Goal: Register for event/course: Register for event/course

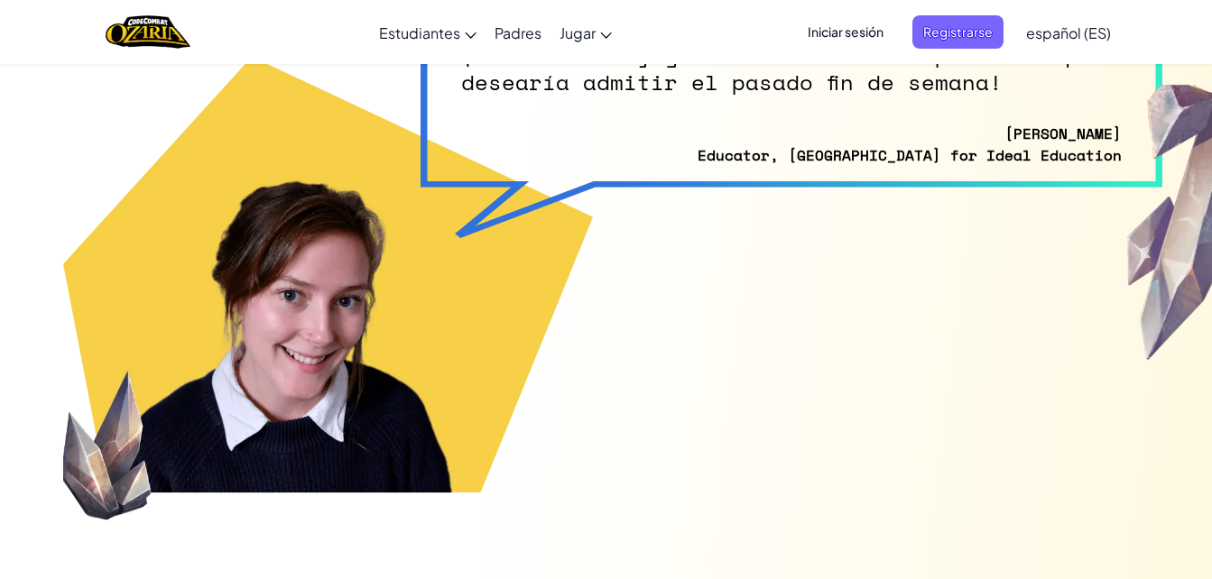
scroll to position [9739, 0]
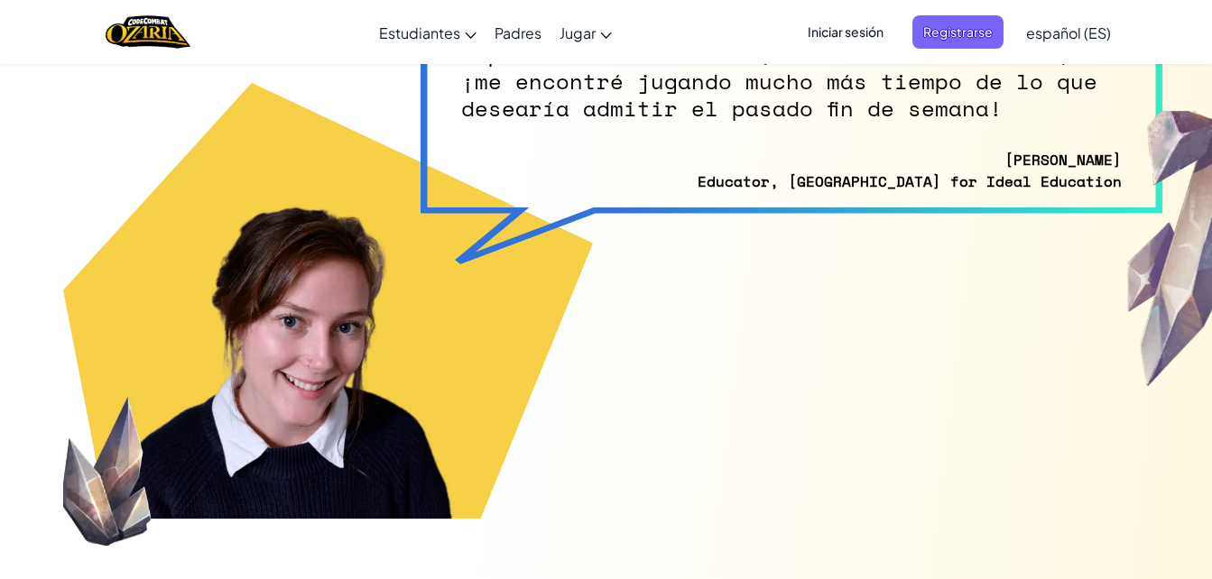
click at [866, 32] on span "Iniciar sesión" at bounding box center [845, 31] width 97 height 33
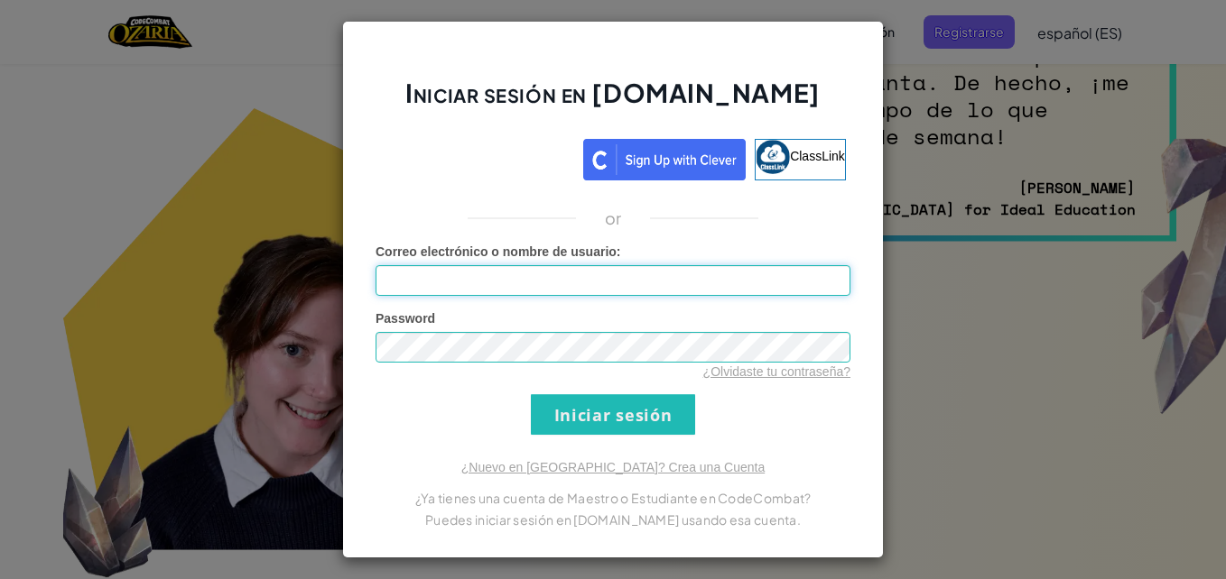
scroll to position [9667, 0]
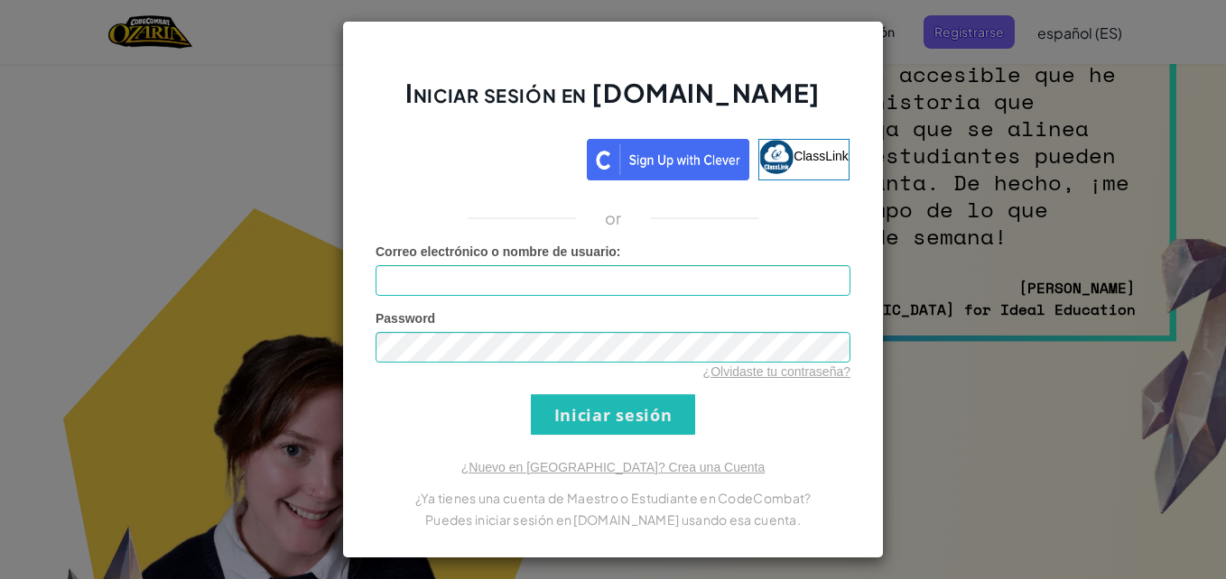
click at [876, 314] on div "Iniciar sesión en [DOMAIN_NAME] ClassLink or Error desconocido. Correo electrón…" at bounding box center [613, 290] width 542 height 538
click at [1058, 268] on div "Iniciar sesión en [DOMAIN_NAME] ClassLink or Error desconocido. Correo electrón…" at bounding box center [613, 289] width 1226 height 579
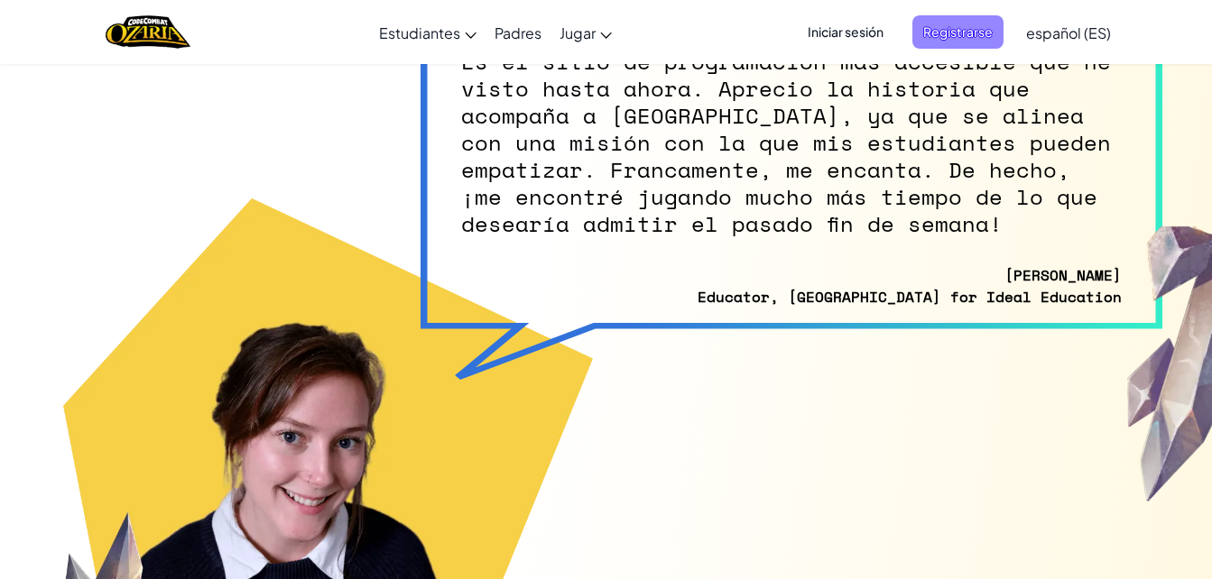
click at [978, 17] on span "Registrarse" at bounding box center [958, 31] width 91 height 33
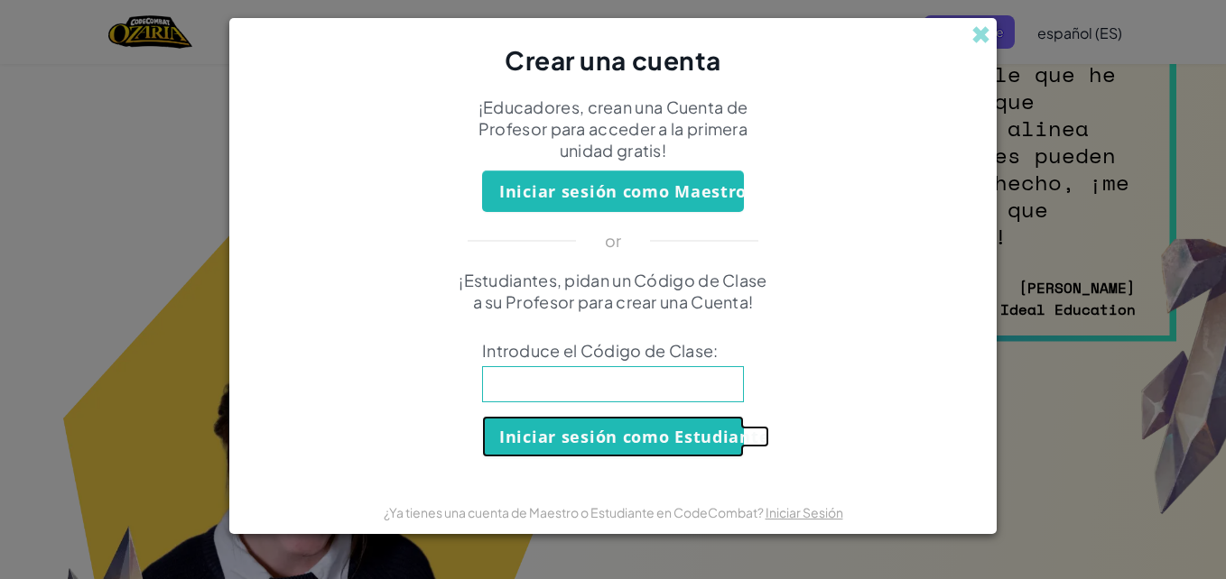
click at [696, 431] on button "Iniciar sesión como Estudiante" at bounding box center [613, 437] width 262 height 42
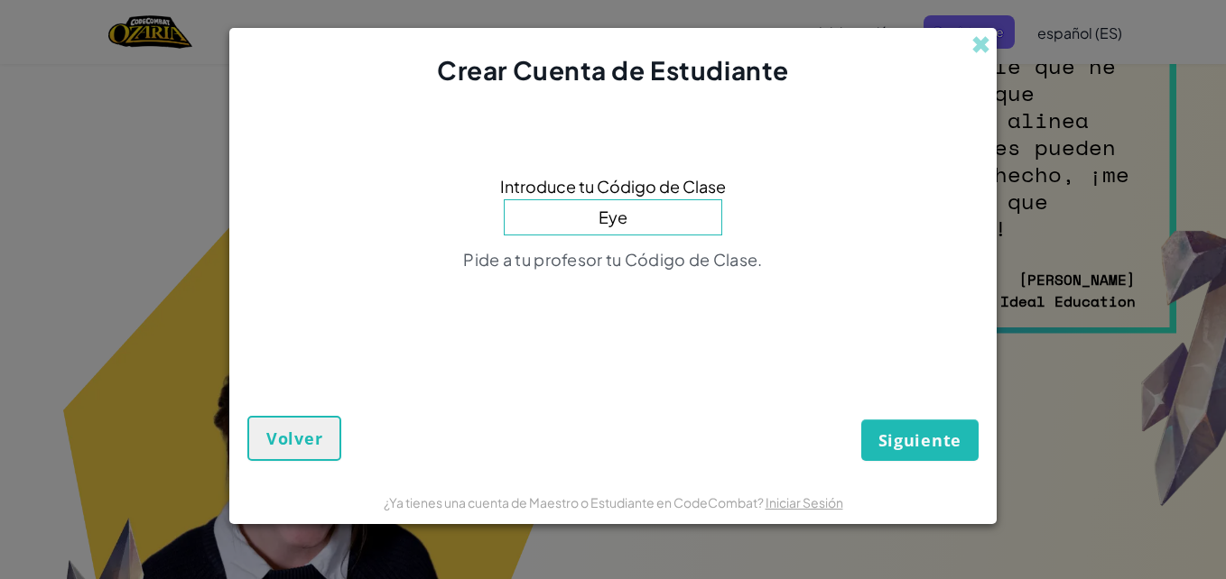
scroll to position [9694, 0]
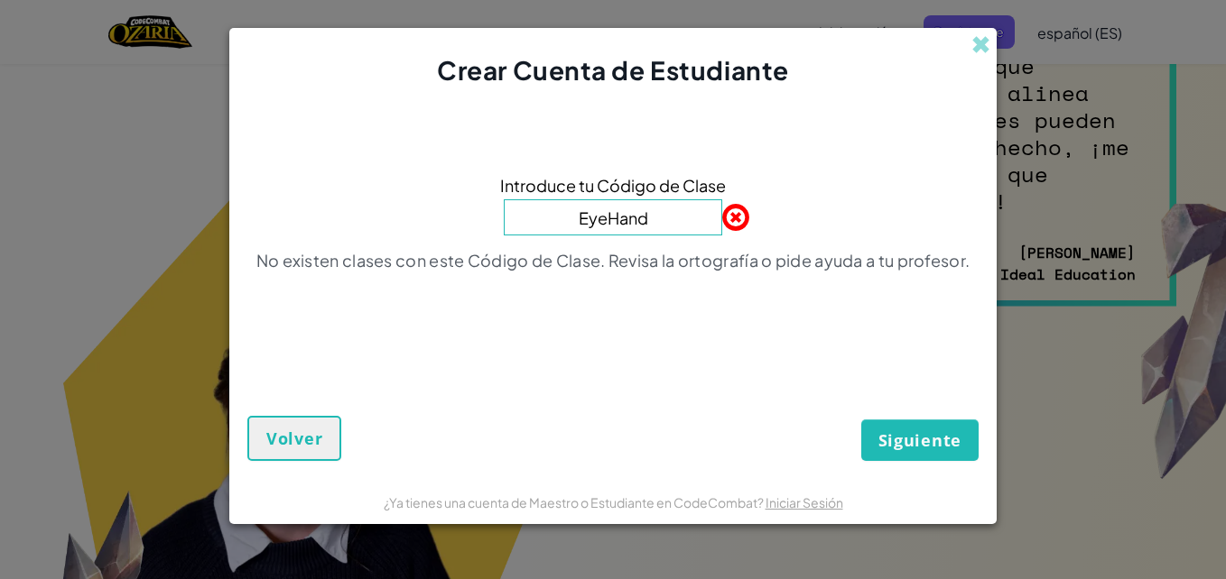
type input "EyeHandHome"
click at [935, 450] on span "Siguiente" at bounding box center [919, 441] width 83 height 22
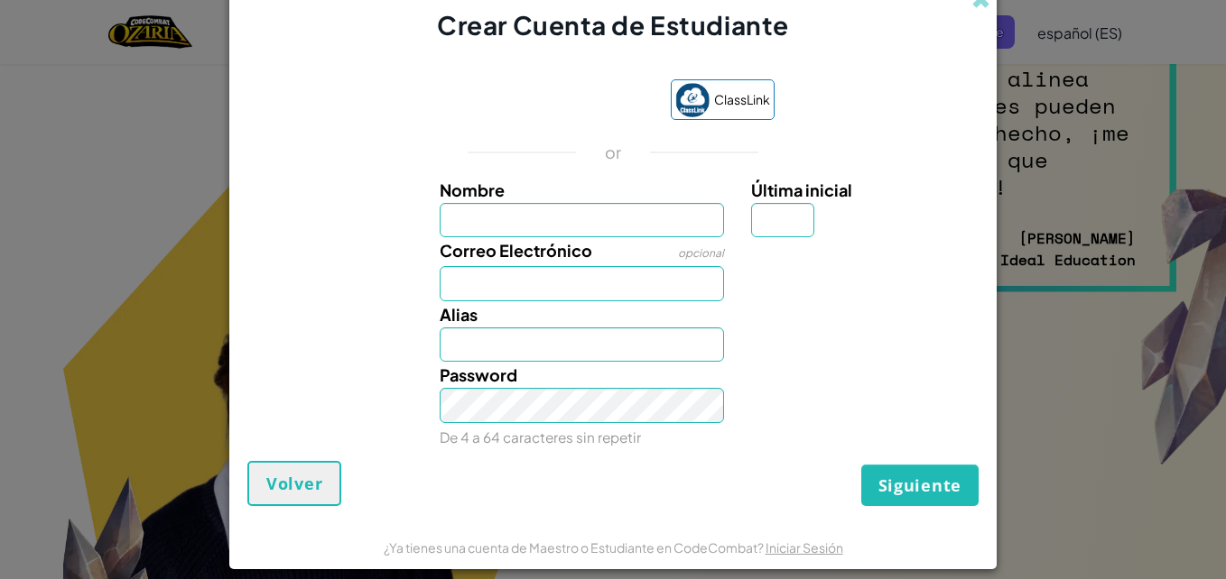
scroll to position [9640, 0]
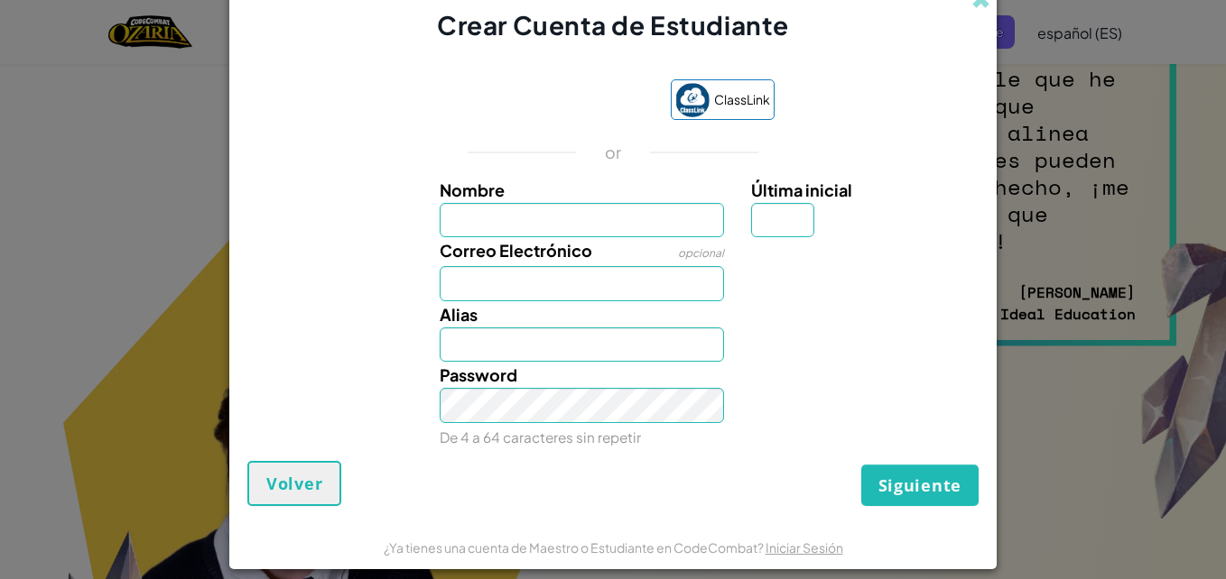
type input "A"
type input "Naeyli"
click at [552, 342] on input "Naeyli" at bounding box center [582, 345] width 285 height 35
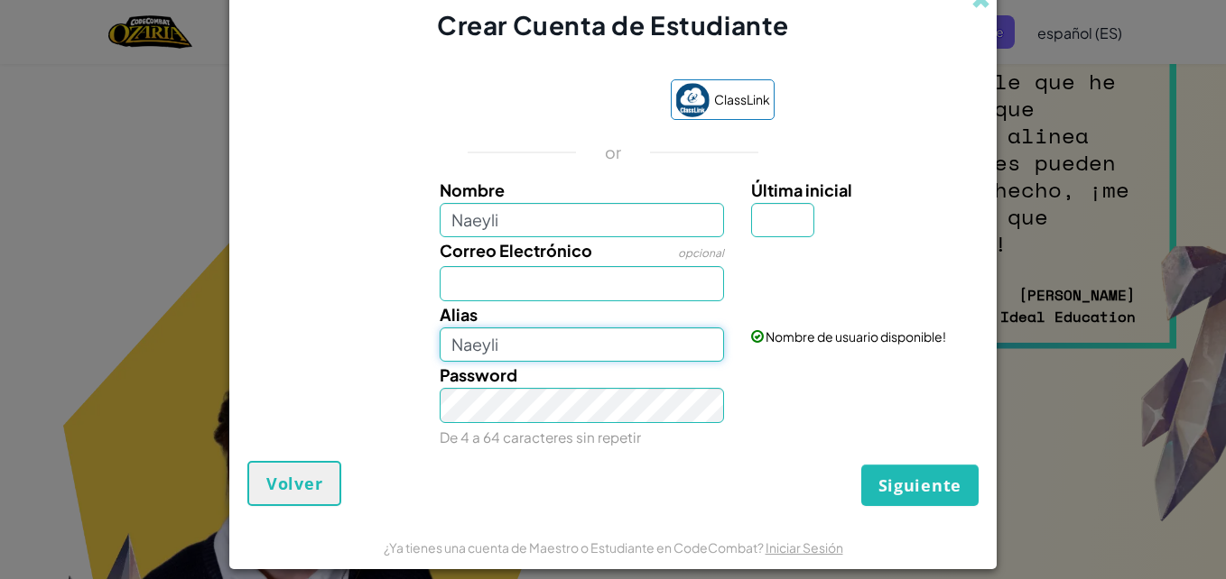
scroll to position [9767, 0]
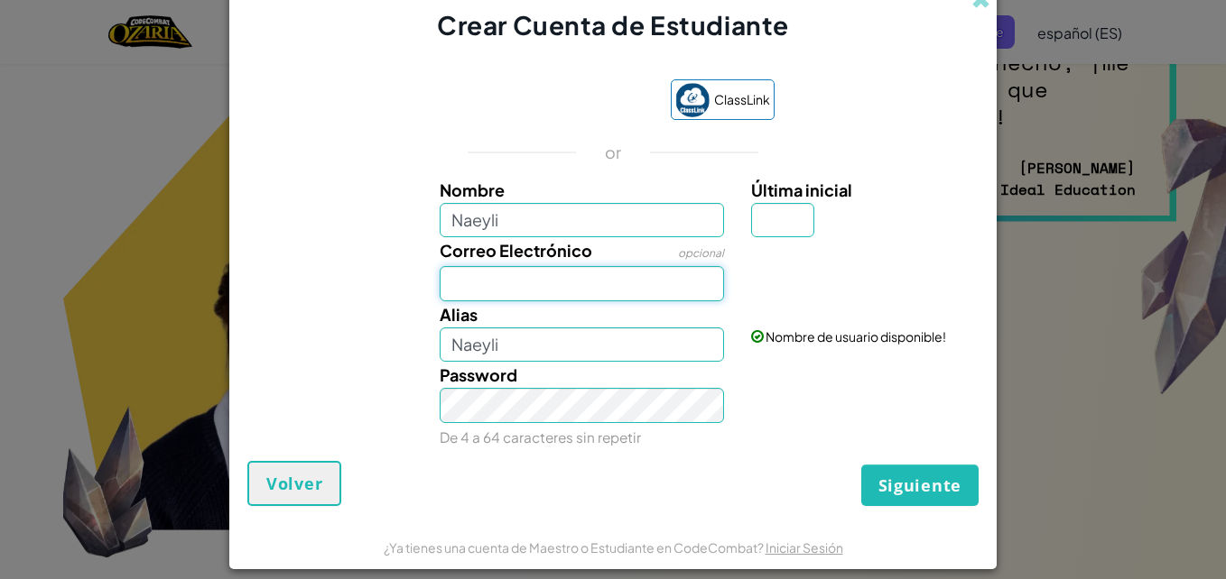
click at [583, 292] on input "Correo Electrónico" at bounding box center [582, 283] width 285 height 35
type input "[EMAIL_ADDRESS][DOMAIN_NAME]"
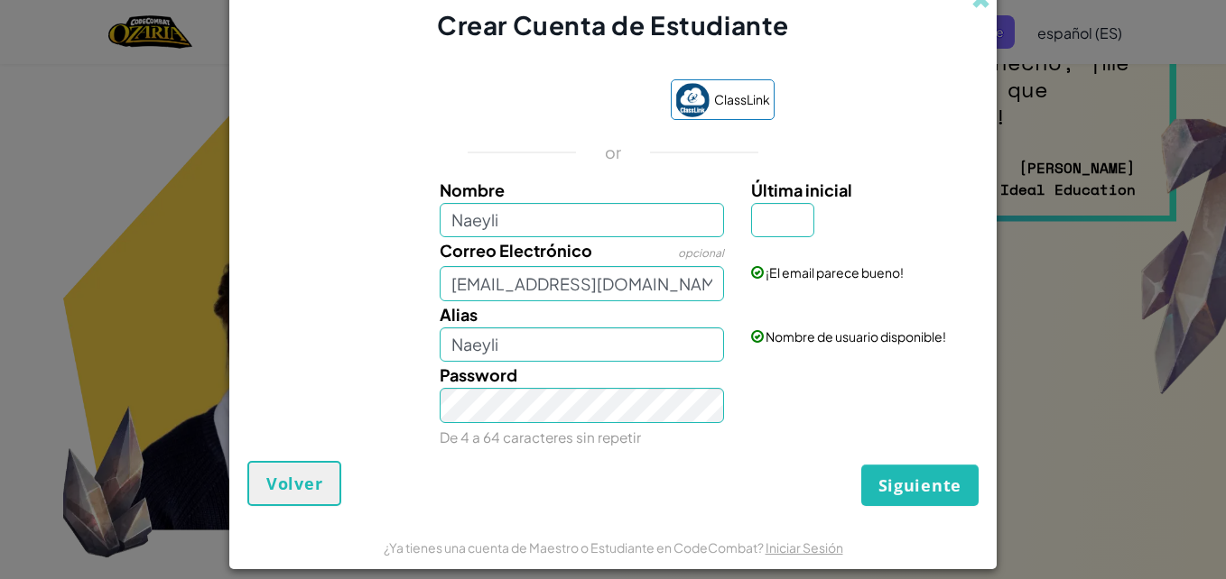
click at [533, 199] on label "Nombre" at bounding box center [582, 190] width 285 height 26
click at [533, 203] on input "Naeyli" at bounding box center [582, 220] width 285 height 35
type input "[PERSON_NAME]"
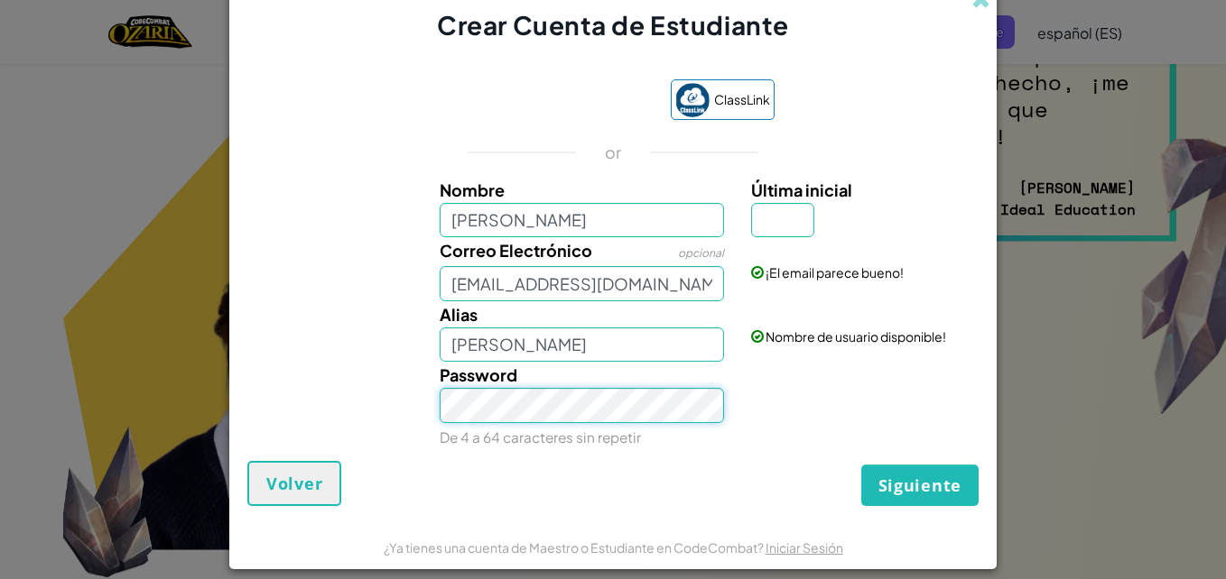
scroll to position [9667, 0]
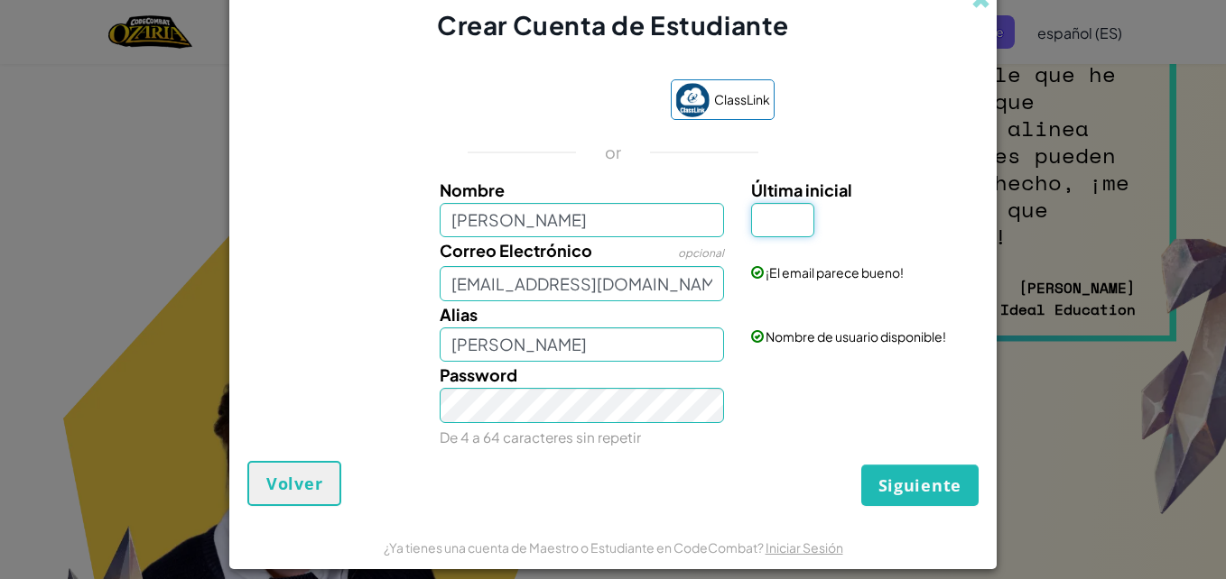
click at [770, 222] on input "Última inicial" at bounding box center [782, 220] width 63 height 35
type input "h"
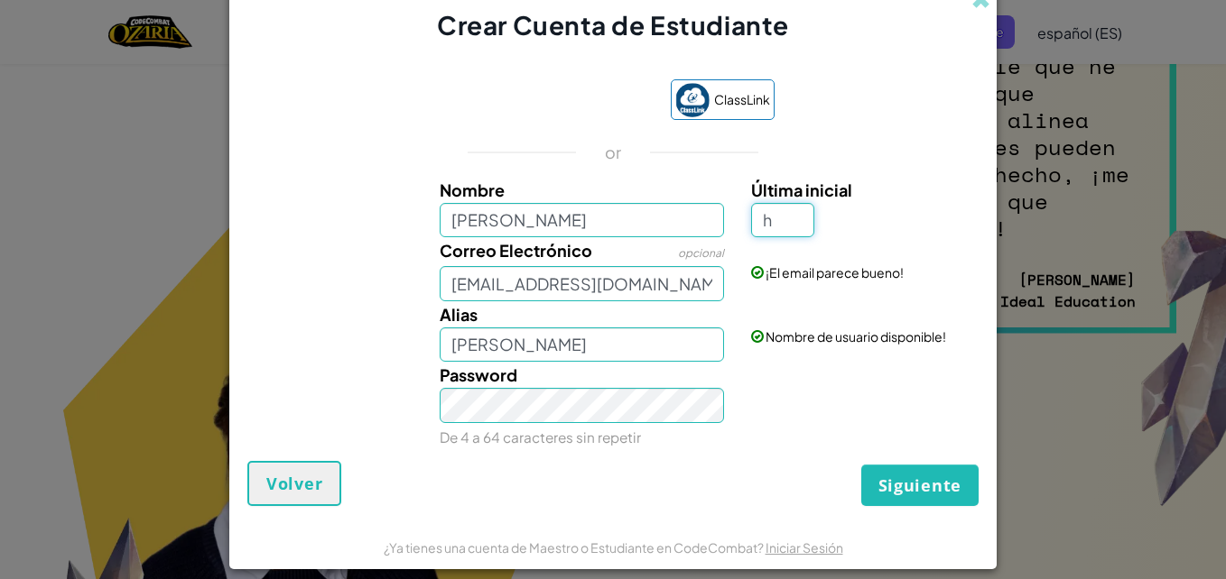
scroll to position [9694, 0]
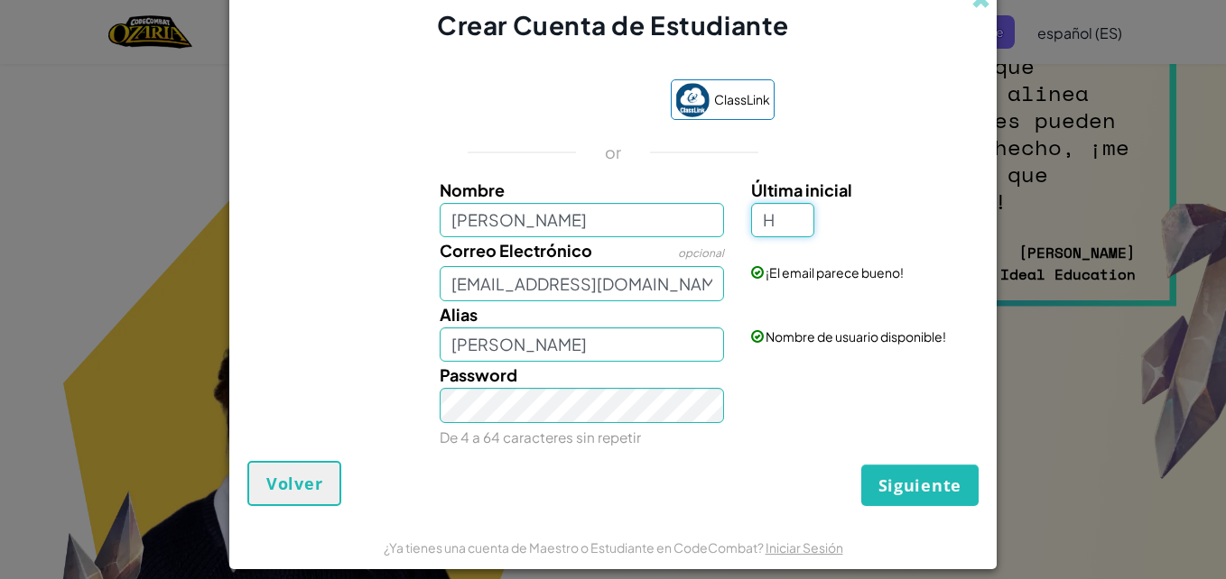
type input "H"
type input "[PERSON_NAME]"
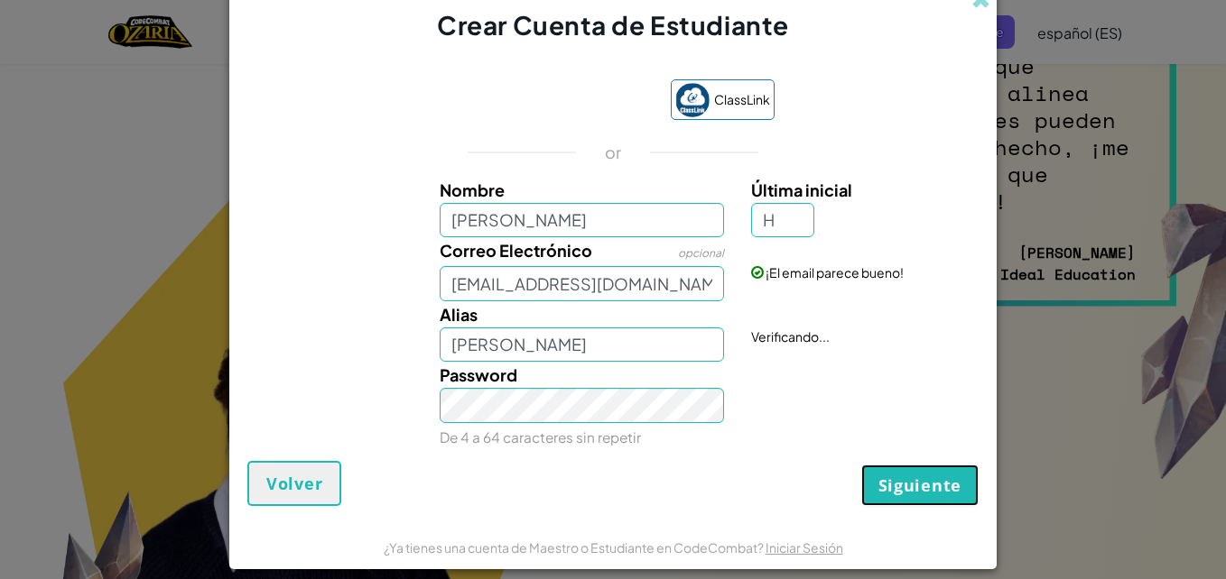
click at [928, 487] on span "Siguiente" at bounding box center [919, 486] width 83 height 22
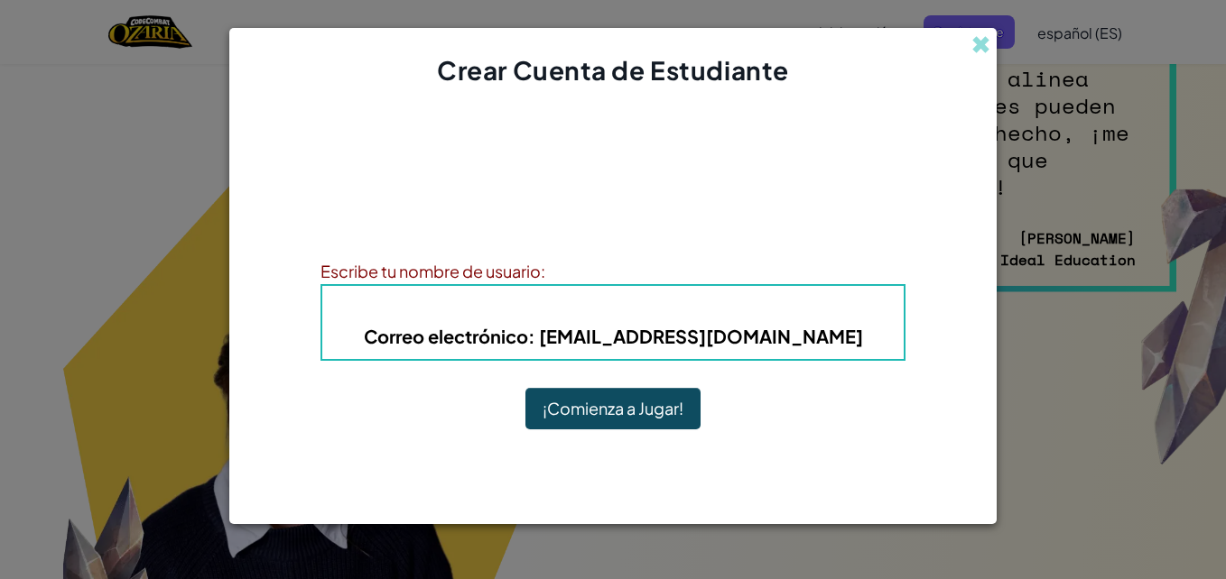
scroll to position [9640, 0]
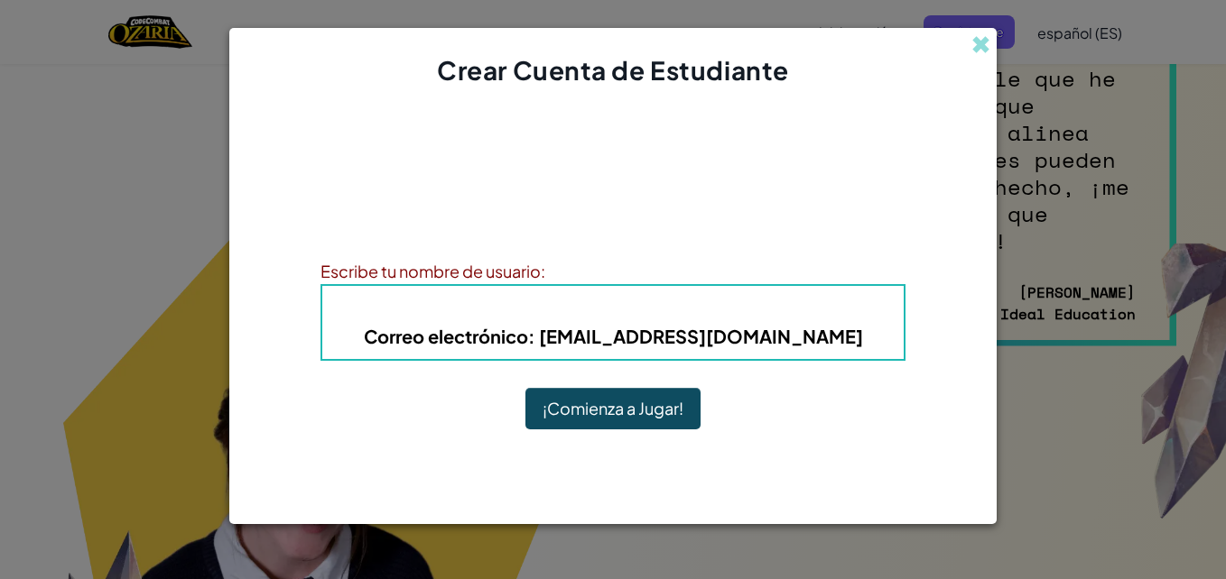
click at [841, 342] on h5 "Correo electrónico : [EMAIL_ADDRESS][DOMAIN_NAME]" at bounding box center [612, 336] width 545 height 28
click at [599, 327] on b "Correo electrónico : [EMAIL_ADDRESS][DOMAIN_NAME]" at bounding box center [613, 336] width 499 height 23
drag, startPoint x: 792, startPoint y: 298, endPoint x: 605, endPoint y: 318, distance: 187.9
click at [605, 318] on h4 "Alias : [PERSON_NAME]" at bounding box center [612, 308] width 545 height 27
drag, startPoint x: 605, startPoint y: 318, endPoint x: 765, endPoint y: 307, distance: 160.1
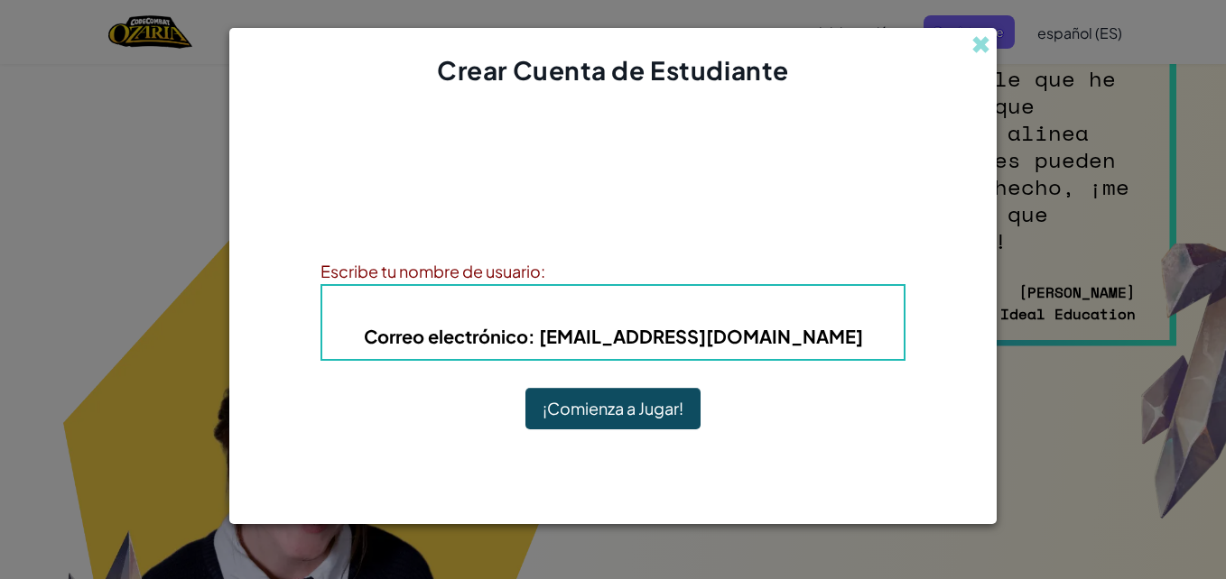
click at [765, 307] on h4 "Alias : [PERSON_NAME]" at bounding box center [612, 308] width 545 height 27
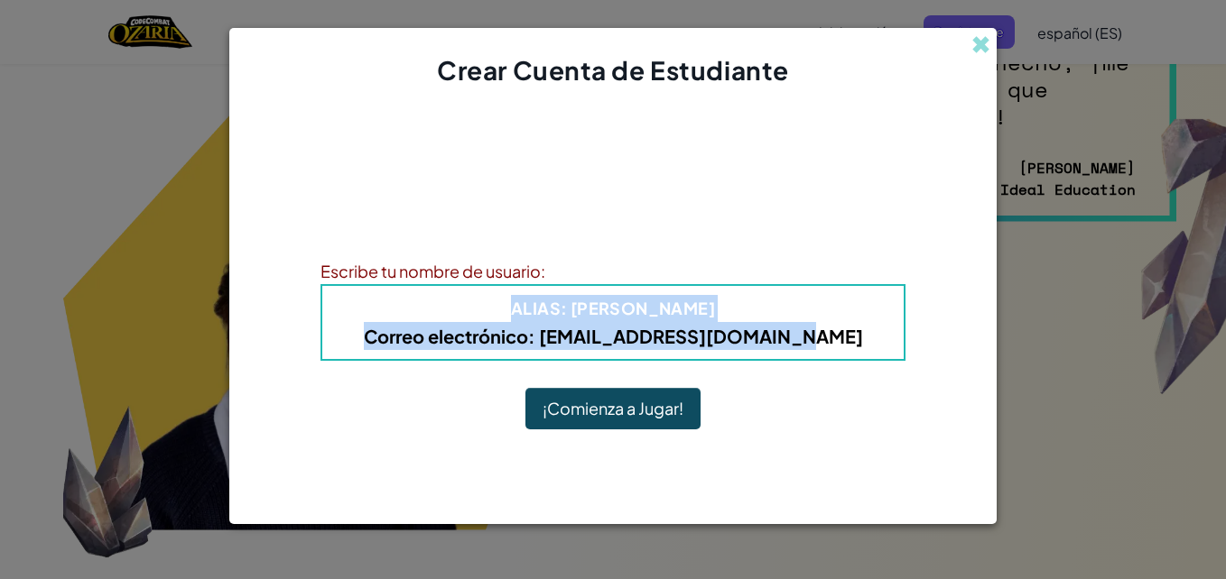
drag, startPoint x: 444, startPoint y: 310, endPoint x: 858, endPoint y: 322, distance: 414.5
click at [858, 322] on div "Alias : [PERSON_NAME] electrónico : [EMAIL_ADDRESS][DOMAIN_NAME]" at bounding box center [612, 322] width 585 height 77
click at [607, 414] on button "¡Comienza a Jugar!" at bounding box center [612, 409] width 175 height 42
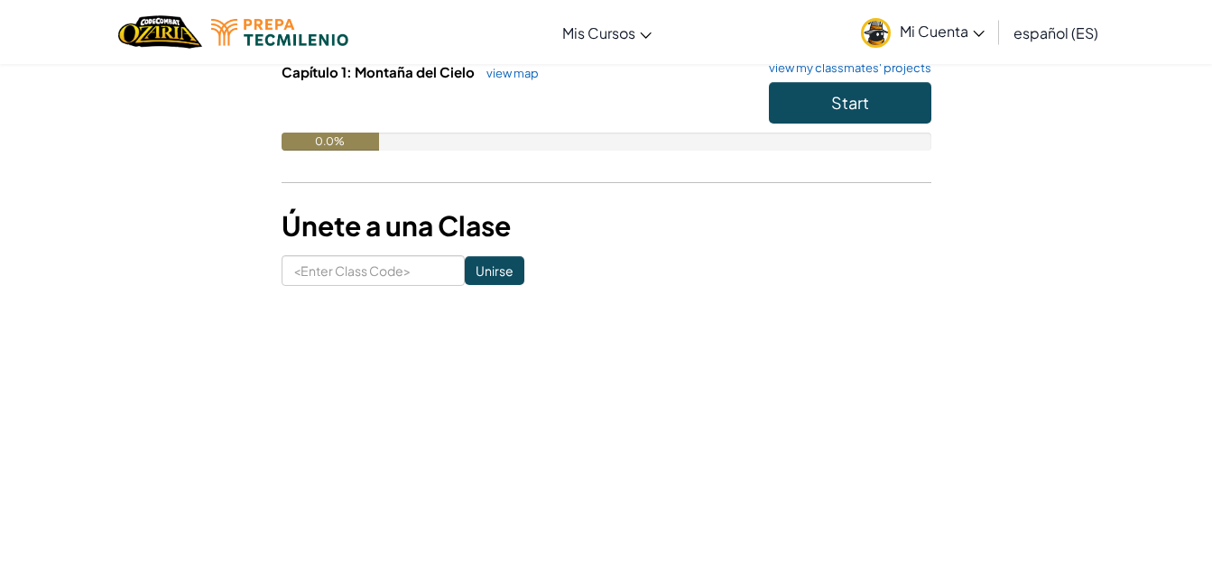
scroll to position [210, 0]
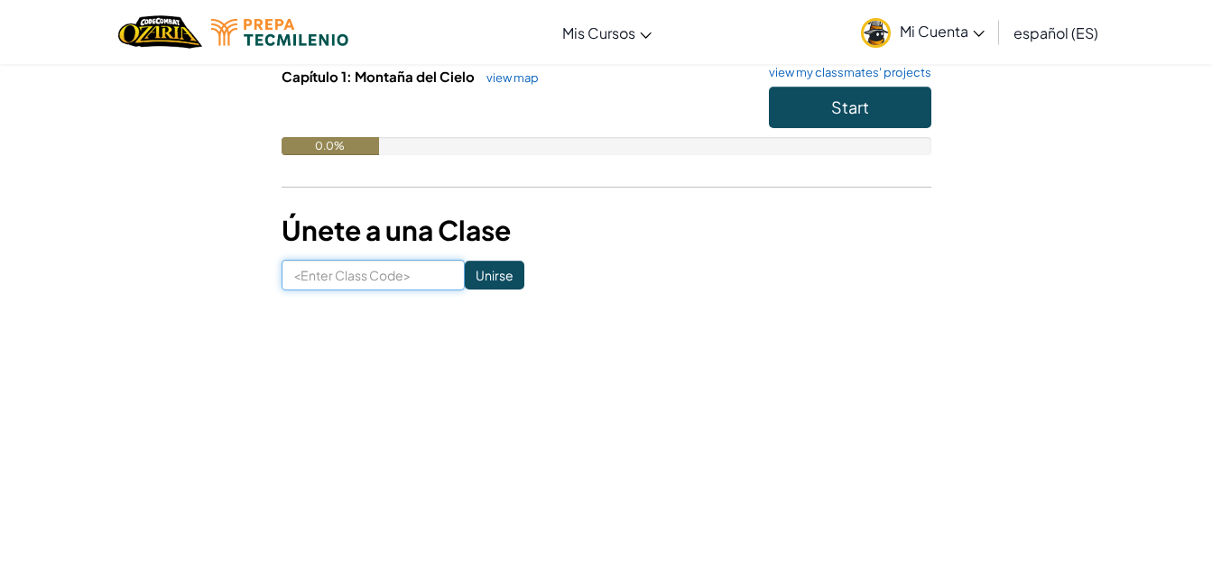
click at [388, 277] on input at bounding box center [373, 275] width 183 height 31
type input "EyeHandHome"
click at [487, 282] on input "Unirse" at bounding box center [495, 275] width 60 height 29
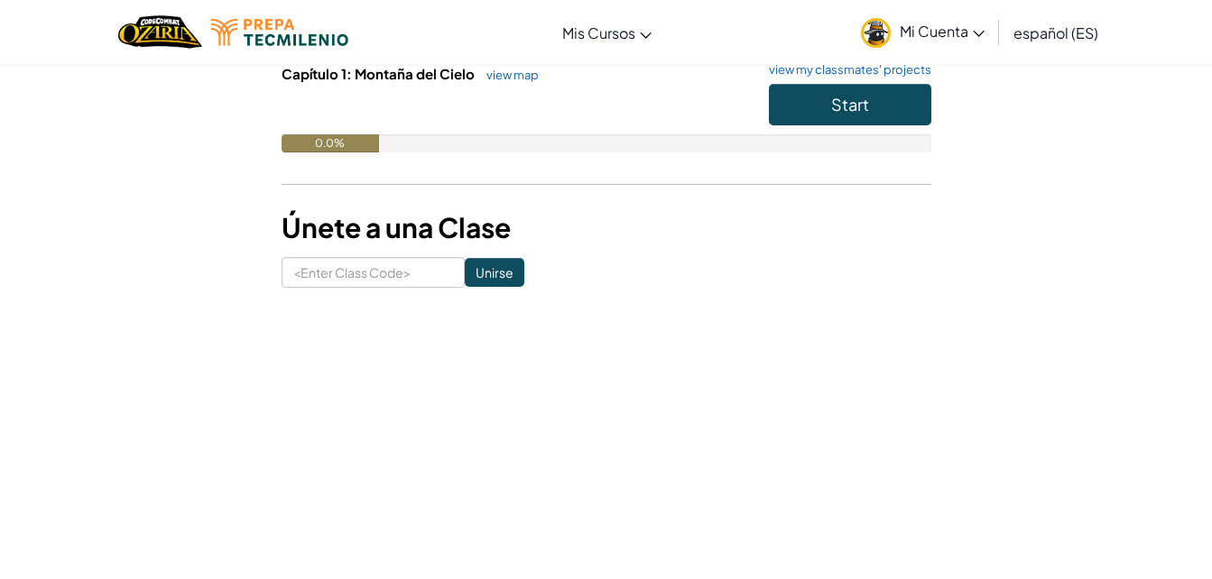
scroll to position [215, 0]
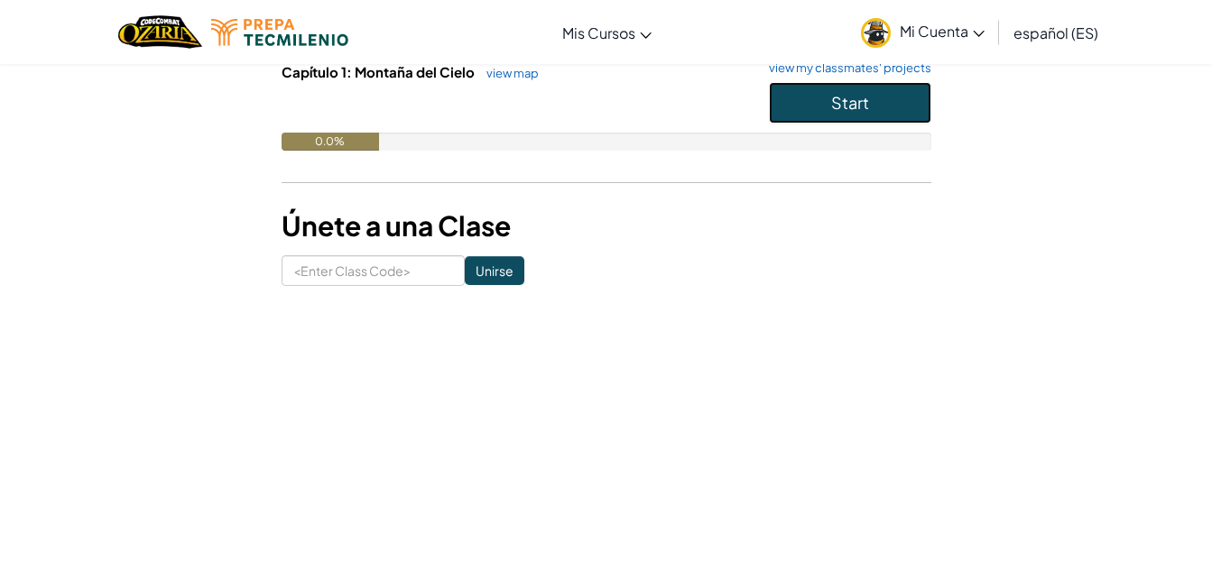
click at [846, 101] on span "Start" at bounding box center [850, 102] width 38 height 21
